Goal: Navigation & Orientation: Find specific page/section

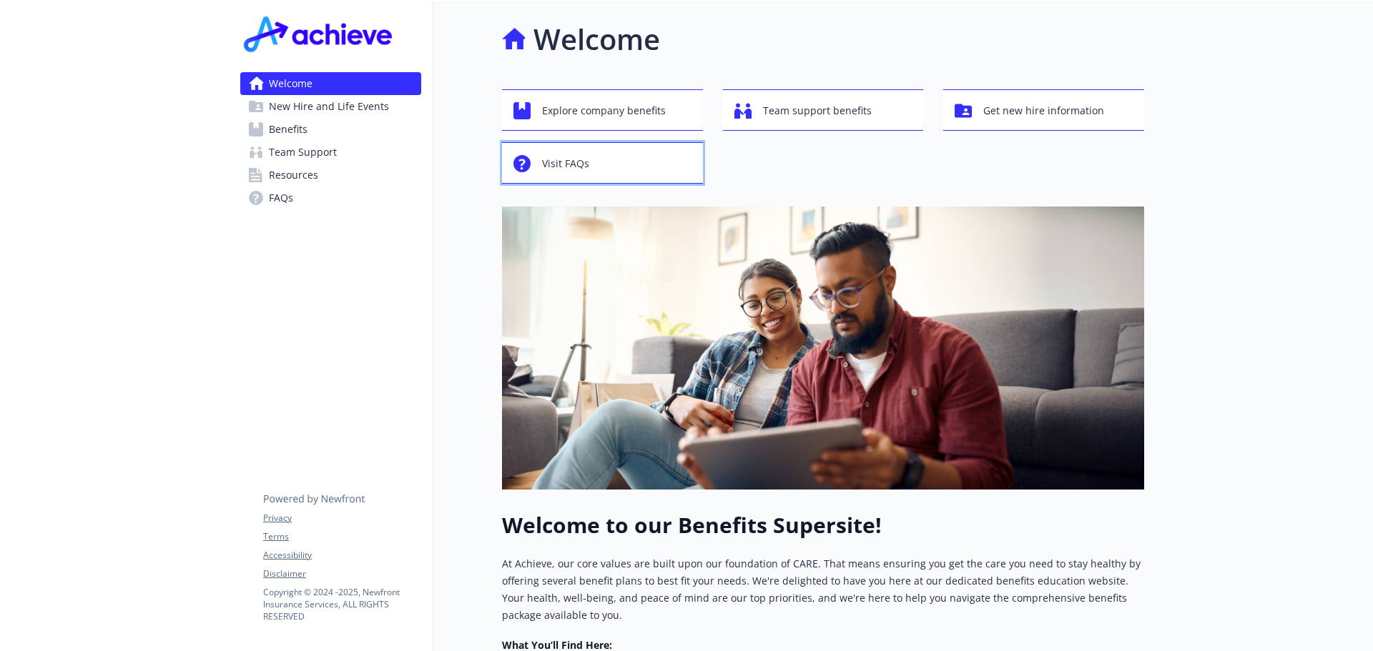
click at [567, 163] on span "Visit FAQs" at bounding box center [565, 163] width 47 height 27
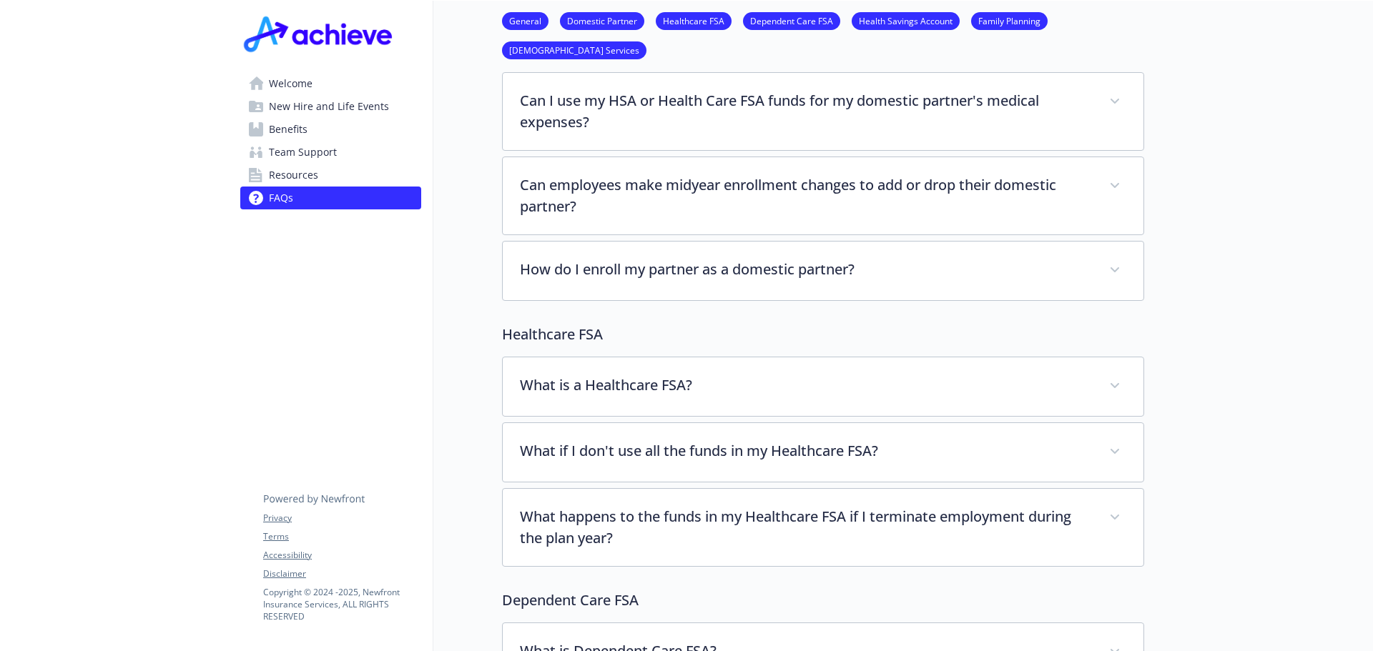
scroll to position [429, 0]
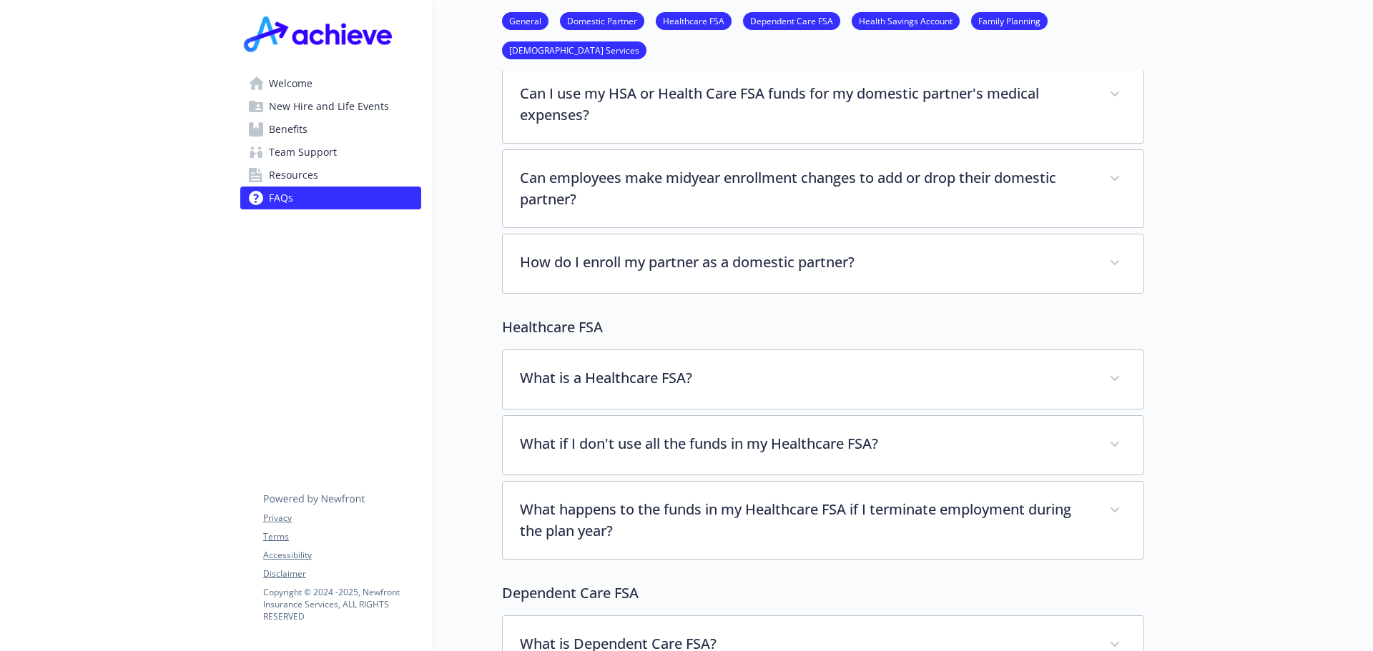
click at [291, 83] on span "Welcome" at bounding box center [291, 83] width 44 height 23
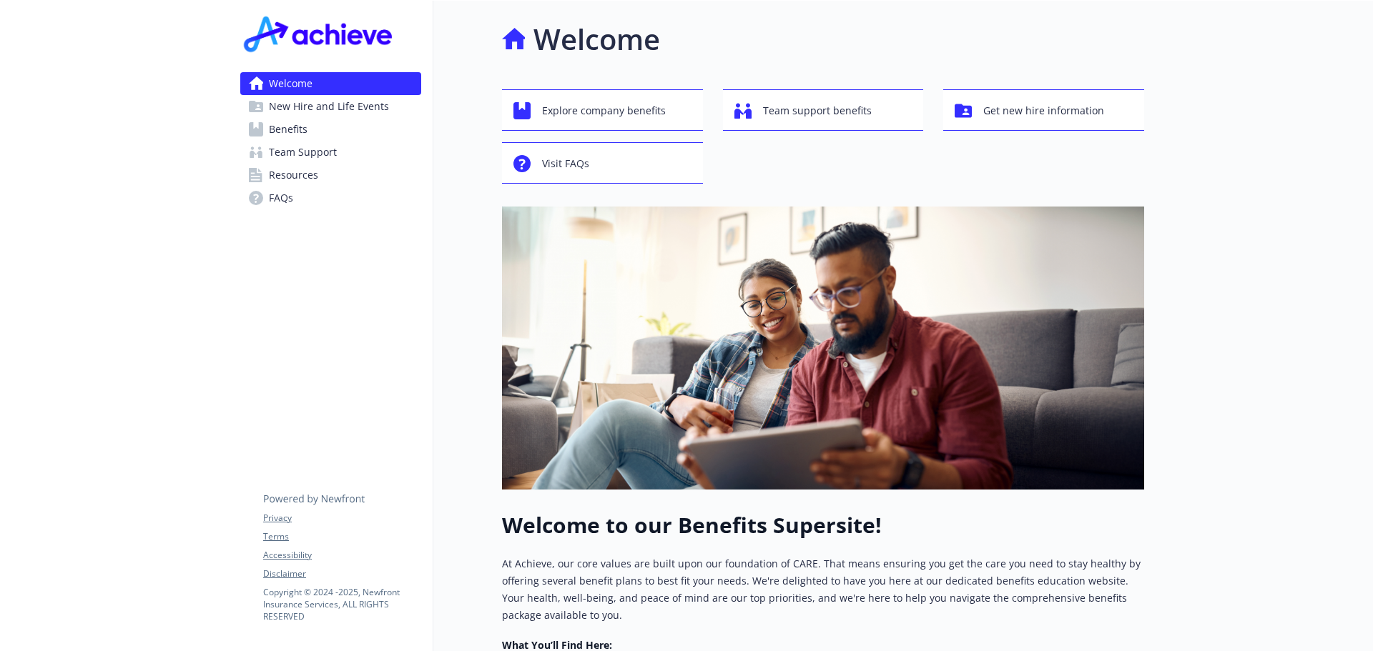
click at [297, 132] on span "Benefits" at bounding box center [288, 129] width 39 height 23
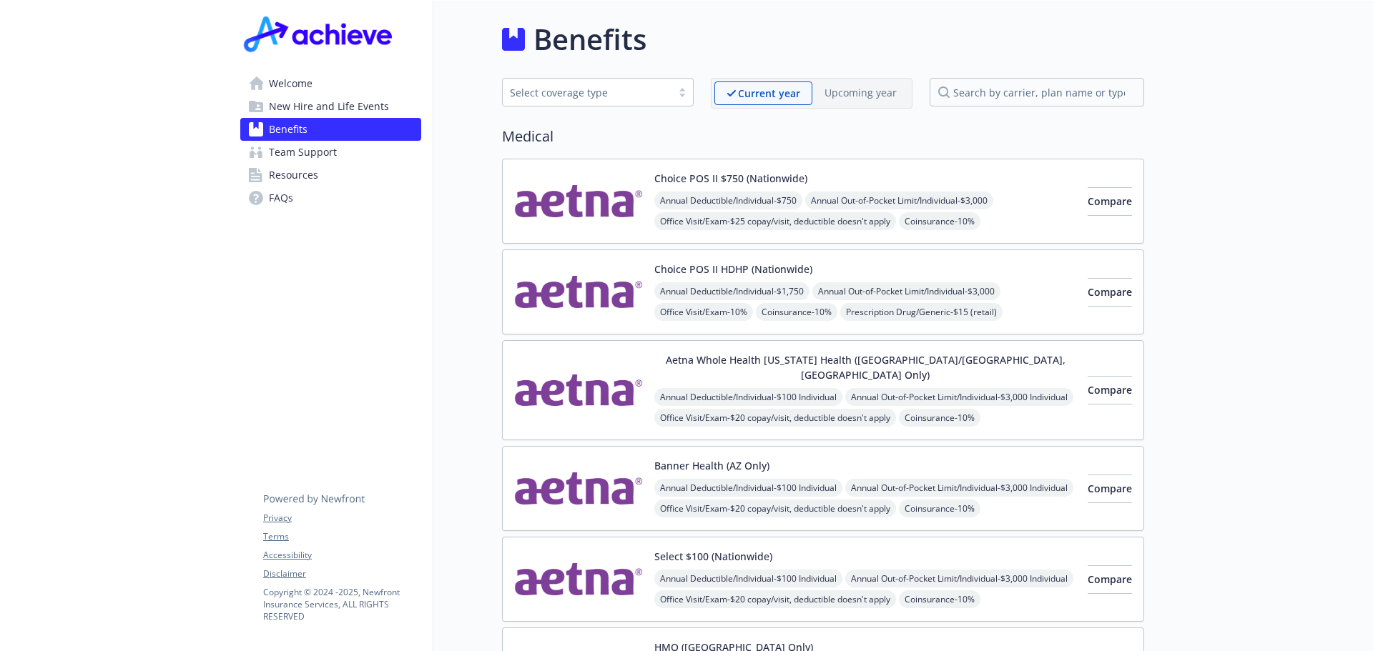
click at [310, 154] on span "Team Support" at bounding box center [303, 152] width 68 height 23
